Goal: Complete application form

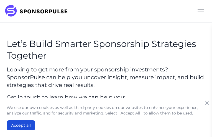
type input "WlJYAIMdtKQR"
type input "SnpIuDUcklQjdc"
type input "[EMAIL_ADDRESS][DOMAIN_NAME]"
type input "OwAjYyFazzncCf"
type input "DNGBgNcaZfHrRN"
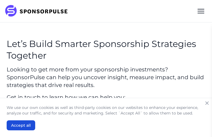
select select "Retail / Grocery"
checkbox input "true"
type input "grDHQPOxyloFYY"
type input "xTyaBksNBtE"
type input "[EMAIL_ADDRESS][DOMAIN_NAME]"
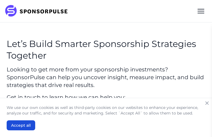
type input "VPfifGaMClTrJZhE"
type input "ngeZvQLPxIJlN"
select select "Community / Cause"
